Goal: Navigation & Orientation: Understand site structure

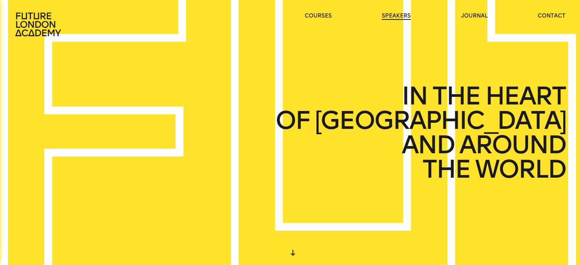
click at [401, 13] on link "speakers" at bounding box center [395, 16] width 29 height 8
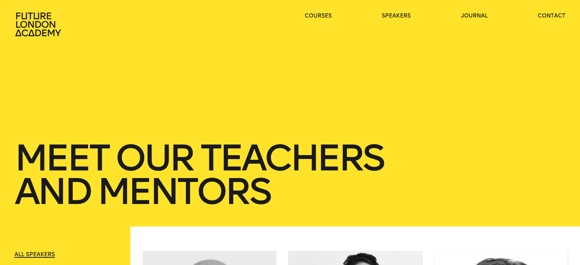
click at [386, 23] on ul "courses speakers journal contact" at bounding box center [435, 24] width 261 height 24
click at [386, 21] on ul "courses speakers journal contact" at bounding box center [435, 24] width 261 height 24
click at [388, 18] on link "speakers" at bounding box center [395, 16] width 29 height 8
click at [477, 15] on link "journal" at bounding box center [473, 16] width 27 height 8
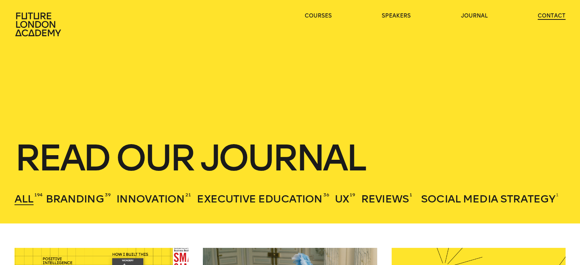
click at [540, 13] on link "contact" at bounding box center [551, 16] width 28 height 8
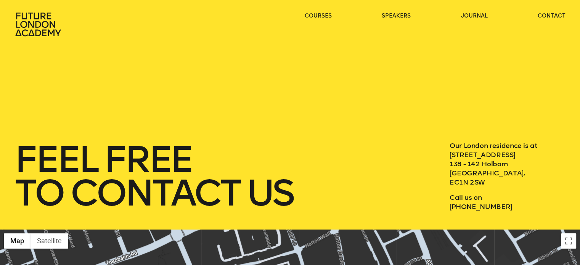
click at [74, 20] on div "courses speakers journal contact" at bounding box center [290, 24] width 580 height 24
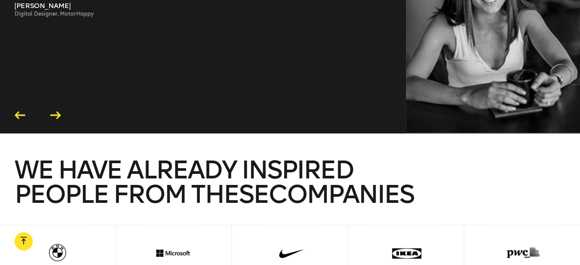
scroll to position [1654, 0]
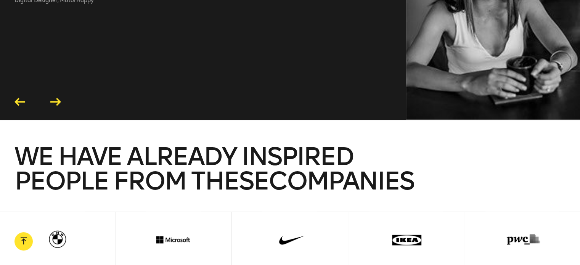
click at [56, 98] on icon at bounding box center [55, 102] width 11 height 8
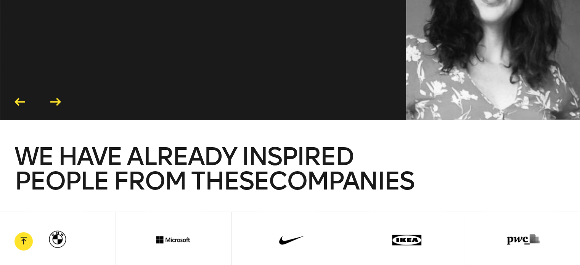
click at [22, 98] on icon at bounding box center [19, 102] width 11 height 8
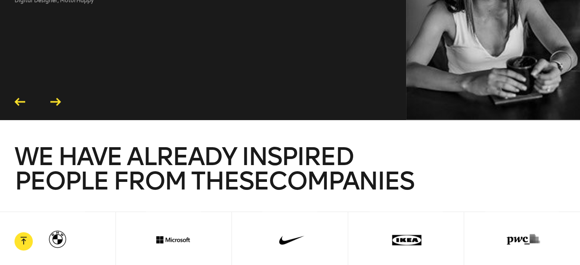
click at [21, 98] on icon at bounding box center [19, 102] width 11 height 8
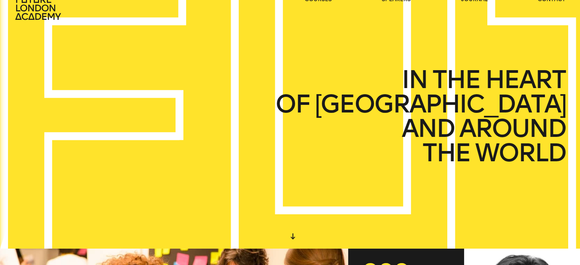
scroll to position [0, 0]
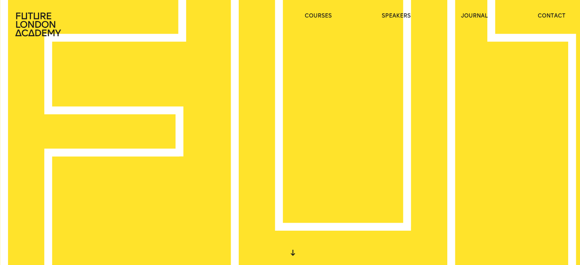
click at [325, 29] on ul "courses speakers journal contact" at bounding box center [435, 24] width 261 height 24
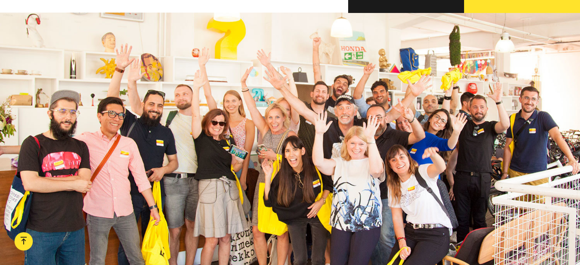
scroll to position [701, 0]
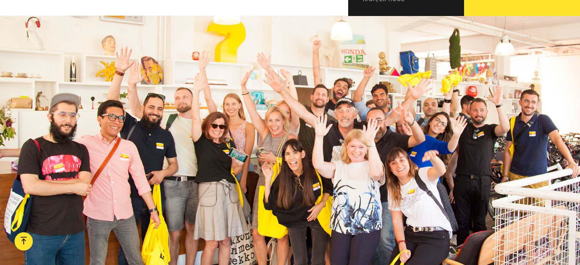
click at [27, 242] on div at bounding box center [23, 241] width 18 height 18
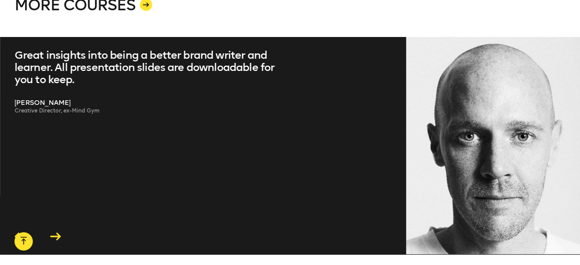
scroll to position [1522, 0]
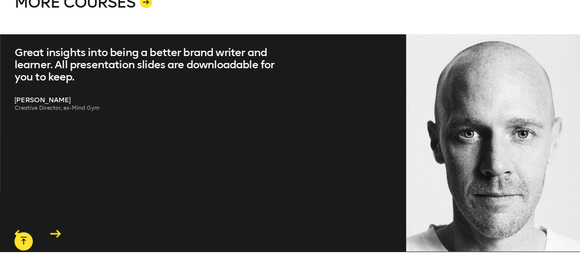
click at [56, 228] on icon at bounding box center [55, 234] width 14 height 12
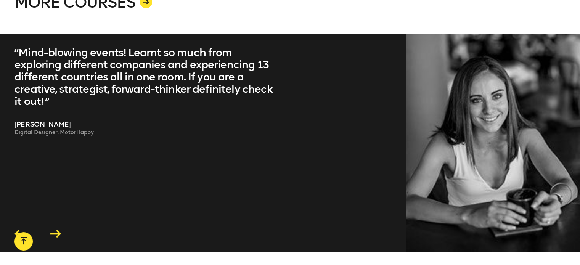
click at [56, 228] on icon at bounding box center [55, 234] width 14 height 12
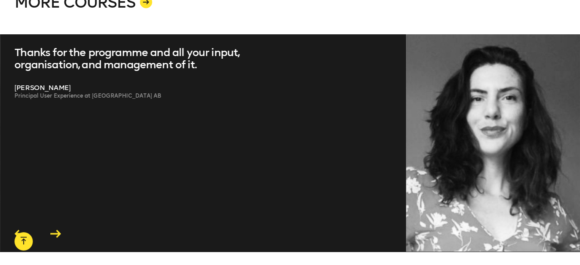
click at [22, 230] on icon at bounding box center [19, 234] width 11 height 8
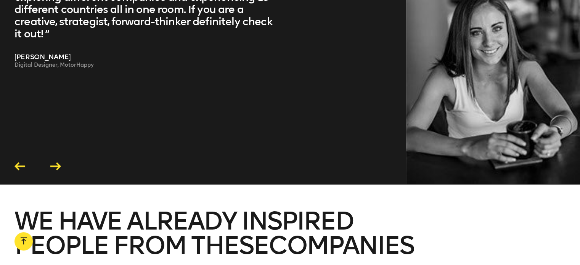
scroll to position [1692, 0]
